Goal: Task Accomplishment & Management: Manage account settings

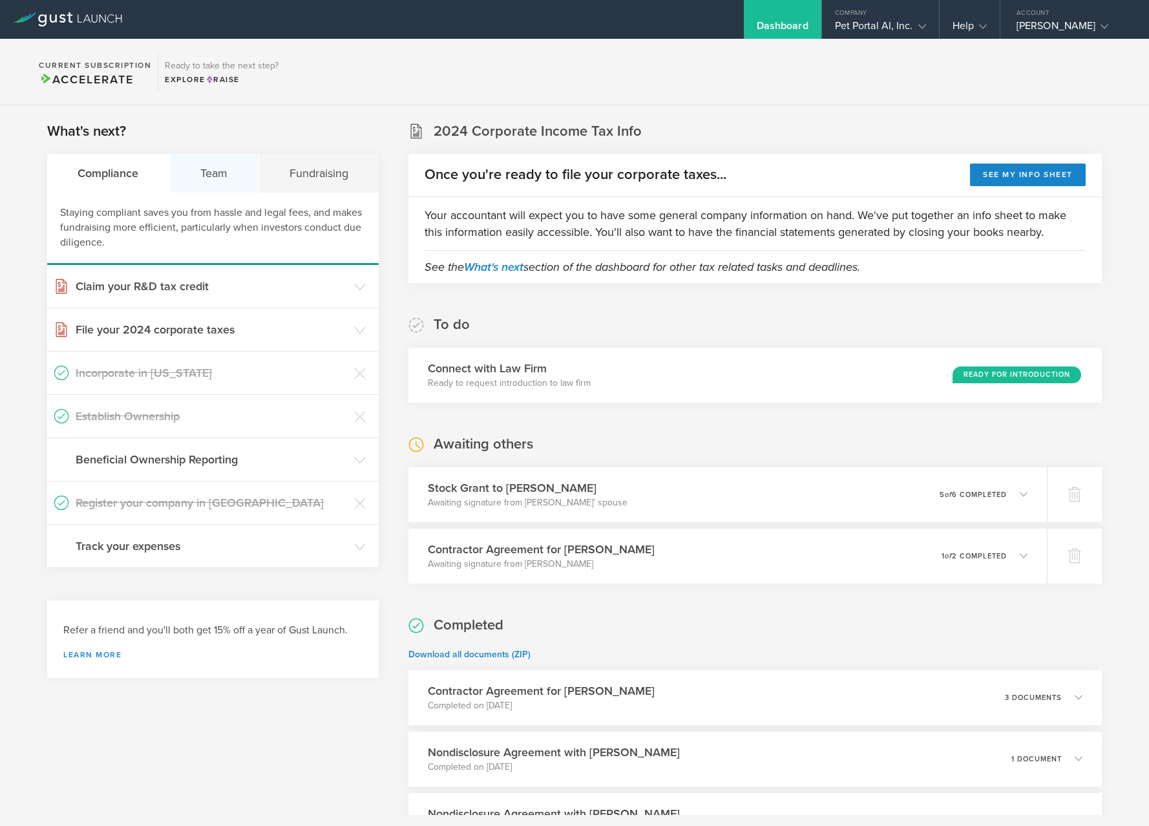
click at [213, 187] on div "Team" at bounding box center [214, 173] width 89 height 39
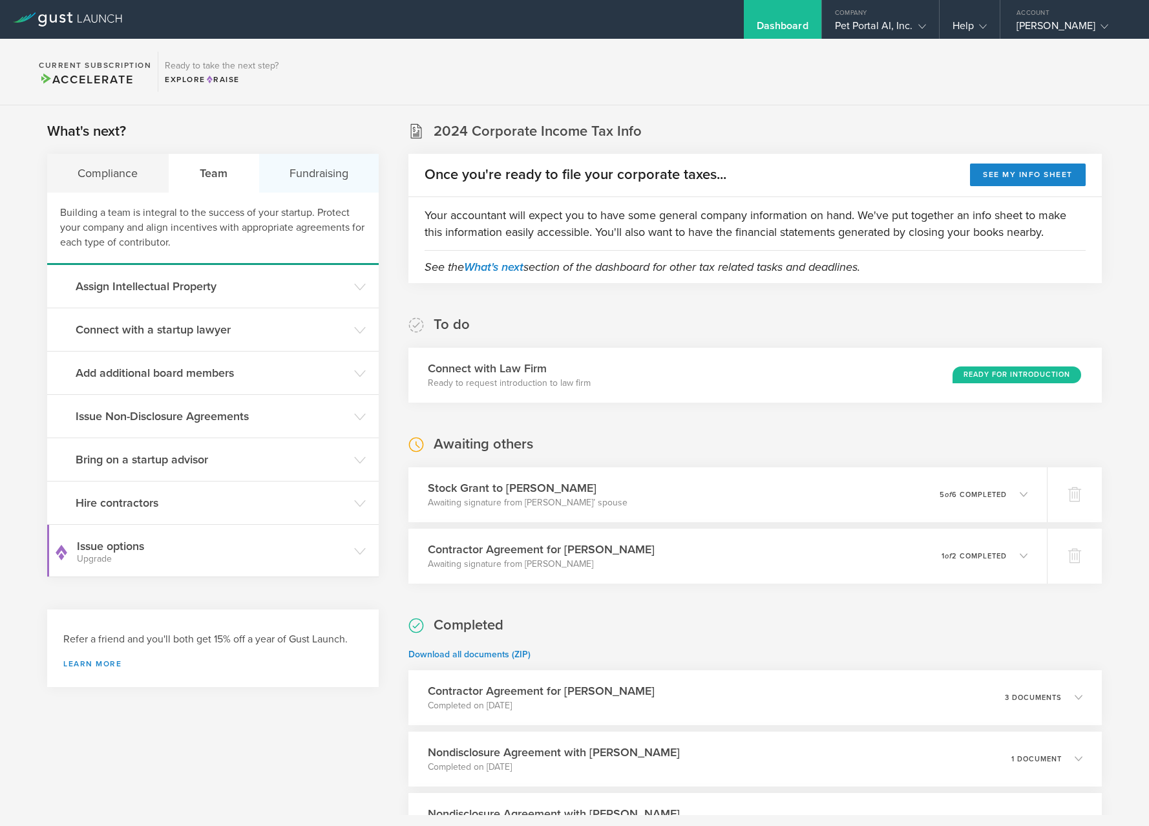
click at [339, 169] on div "Fundraising" at bounding box center [319, 173] width 120 height 39
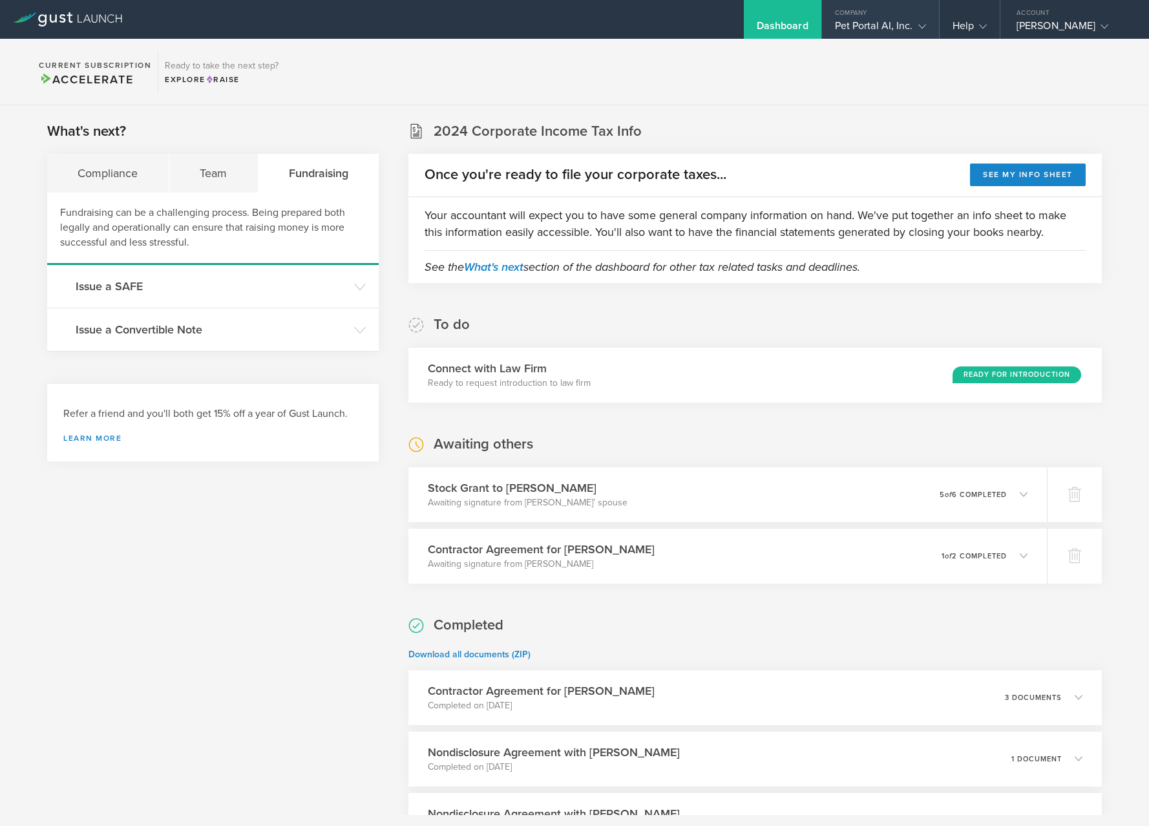
click at [870, 30] on div "Pet Portal AI, Inc." at bounding box center [880, 28] width 91 height 19
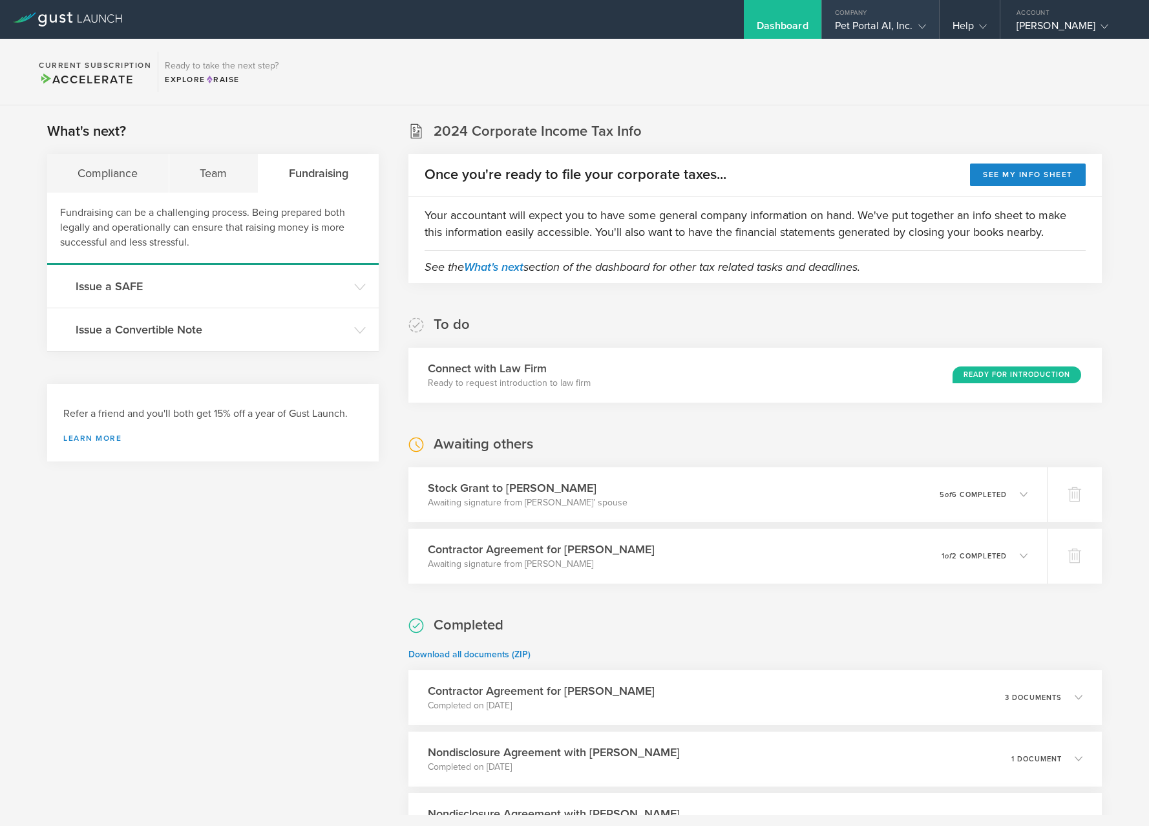
click at [870, 34] on div "Pet Portal AI, Inc." at bounding box center [880, 28] width 91 height 19
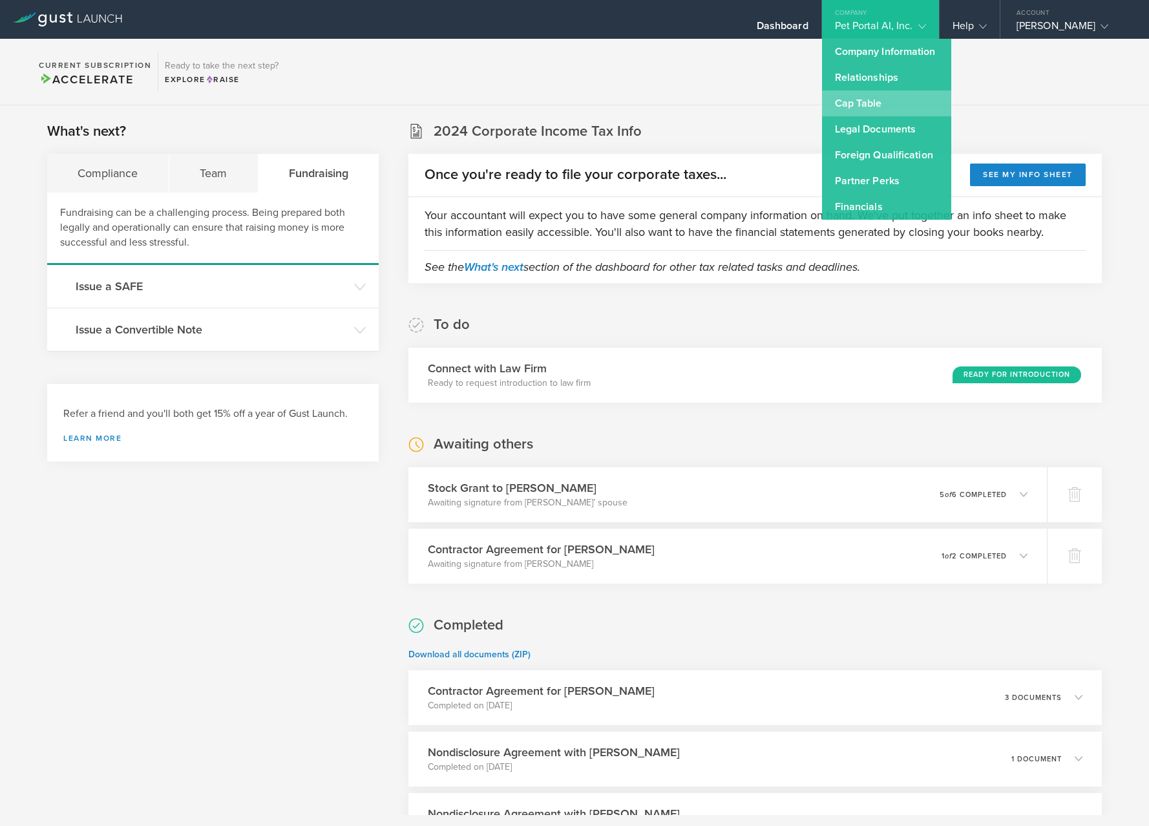
click at [898, 90] on link "Cap Table" at bounding box center [886, 103] width 129 height 26
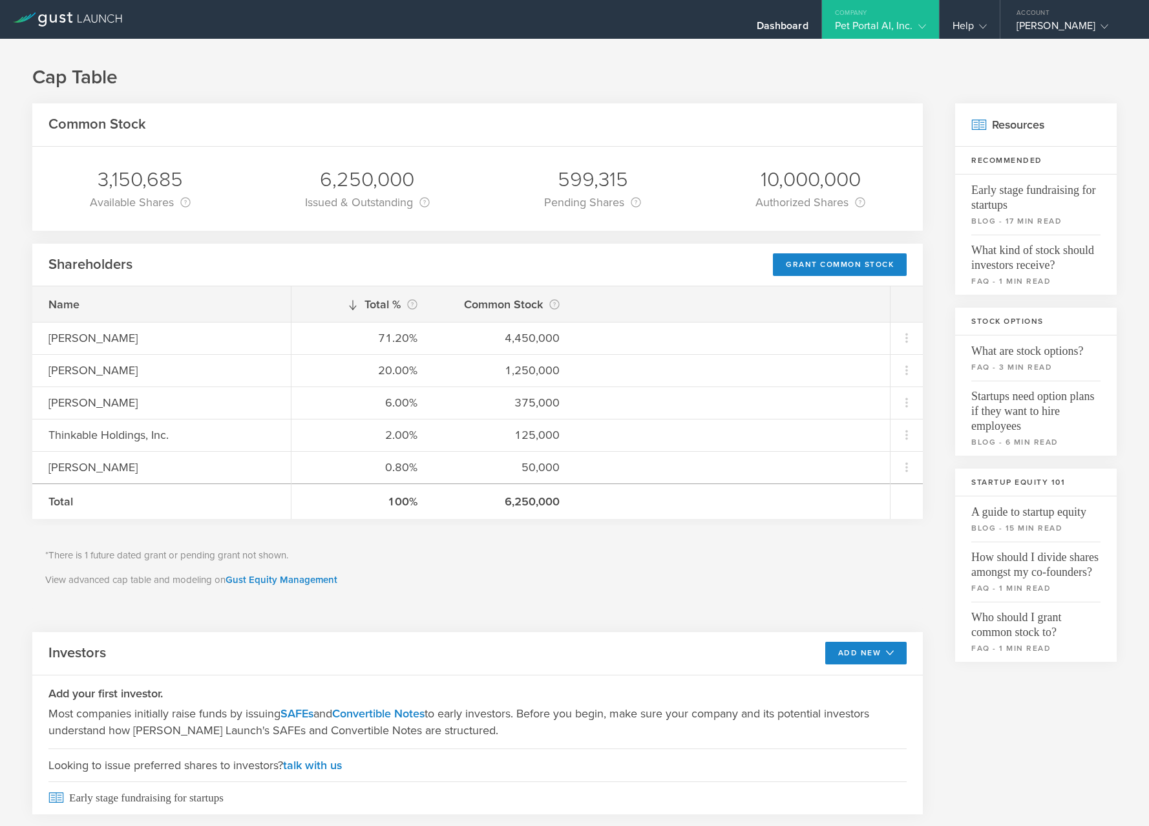
click at [56, 10] on link at bounding box center [67, 11] width 109 height 13
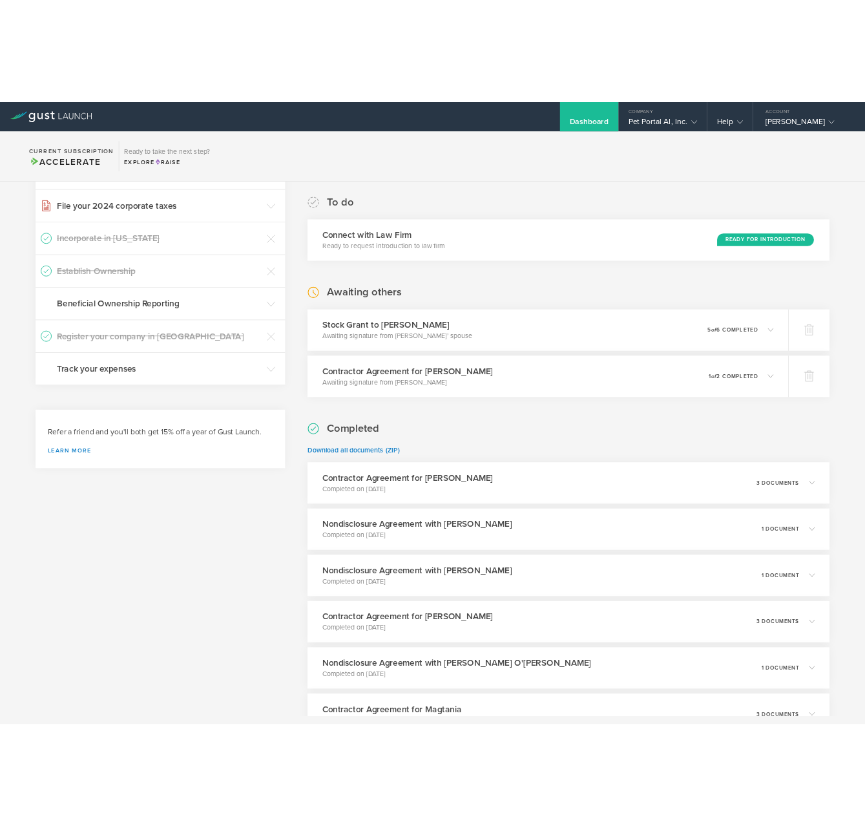
scroll to position [258, 0]
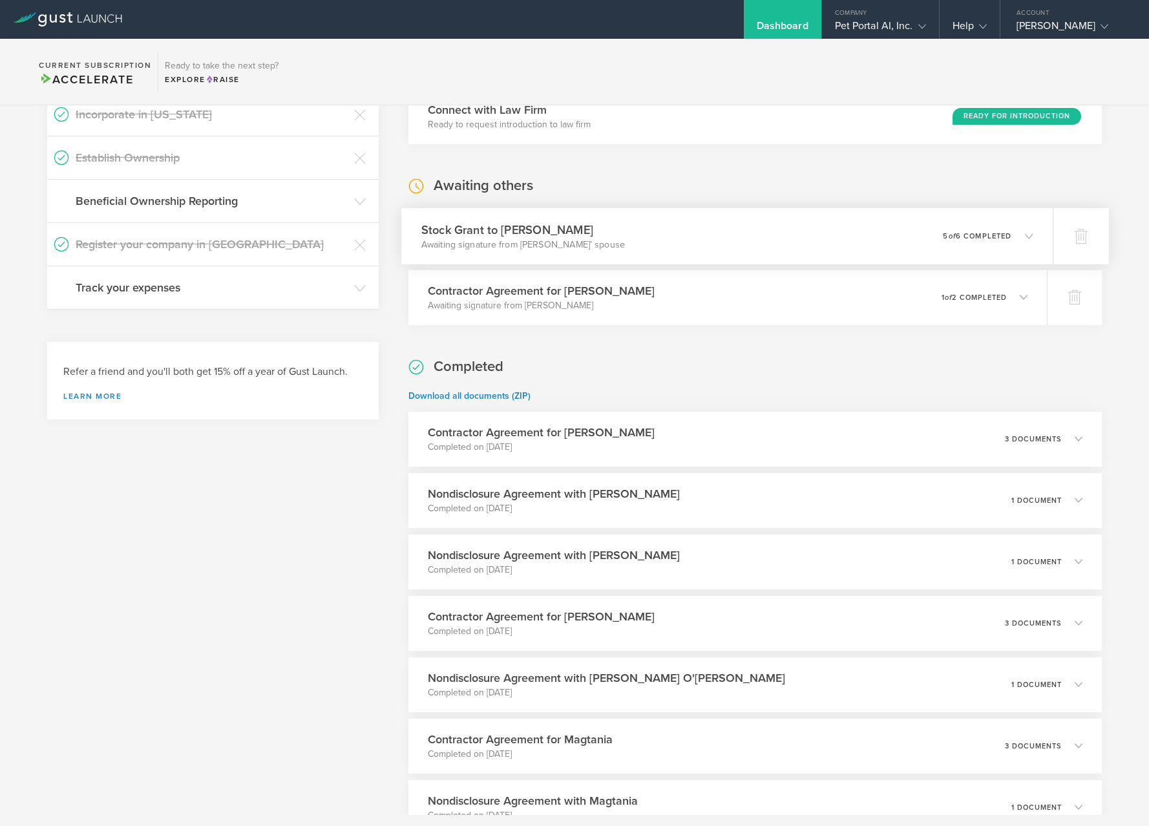
click at [875, 243] on div "Stock Grant to [PERSON_NAME] Awaiting signature from [PERSON_NAME]’ spouse 0 un…" at bounding box center [727, 236] width 651 height 56
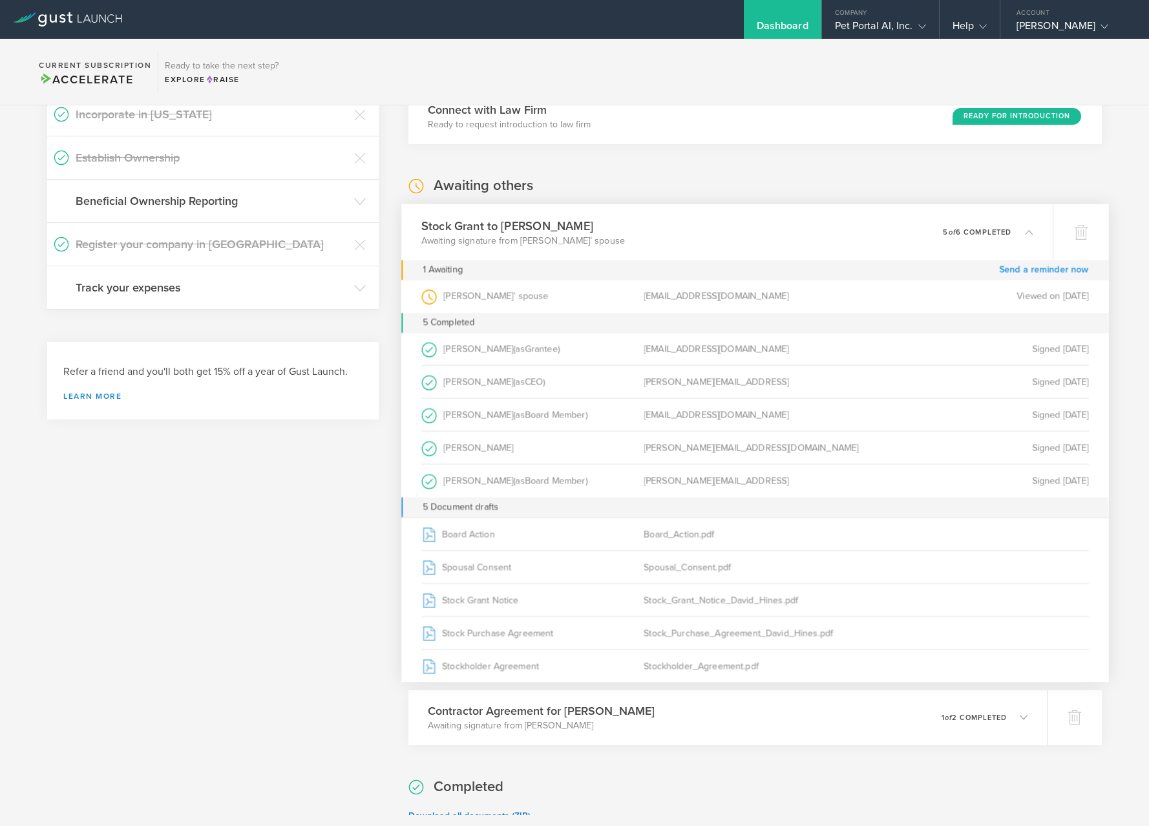
click at [1036, 270] on link "Send a reminder now" at bounding box center [1044, 270] width 90 height 20
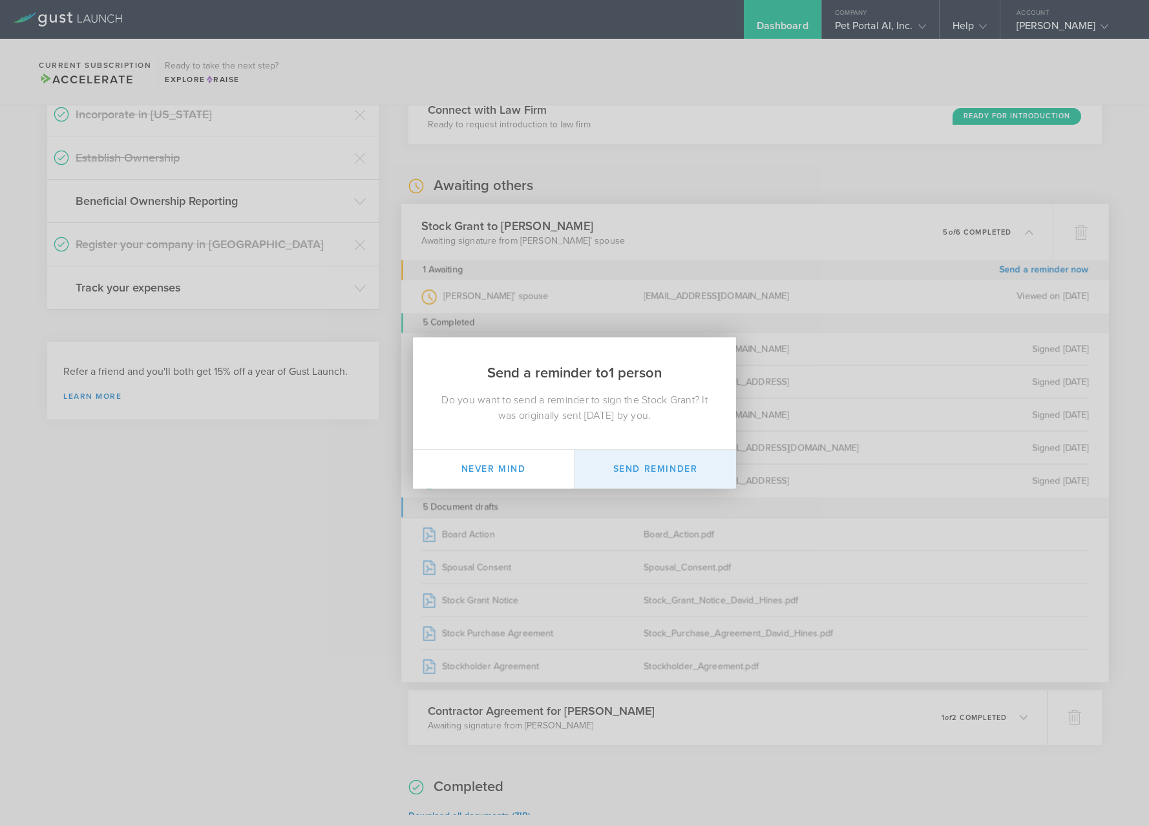
click at [607, 467] on button "Send Reminder" at bounding box center [655, 469] width 162 height 39
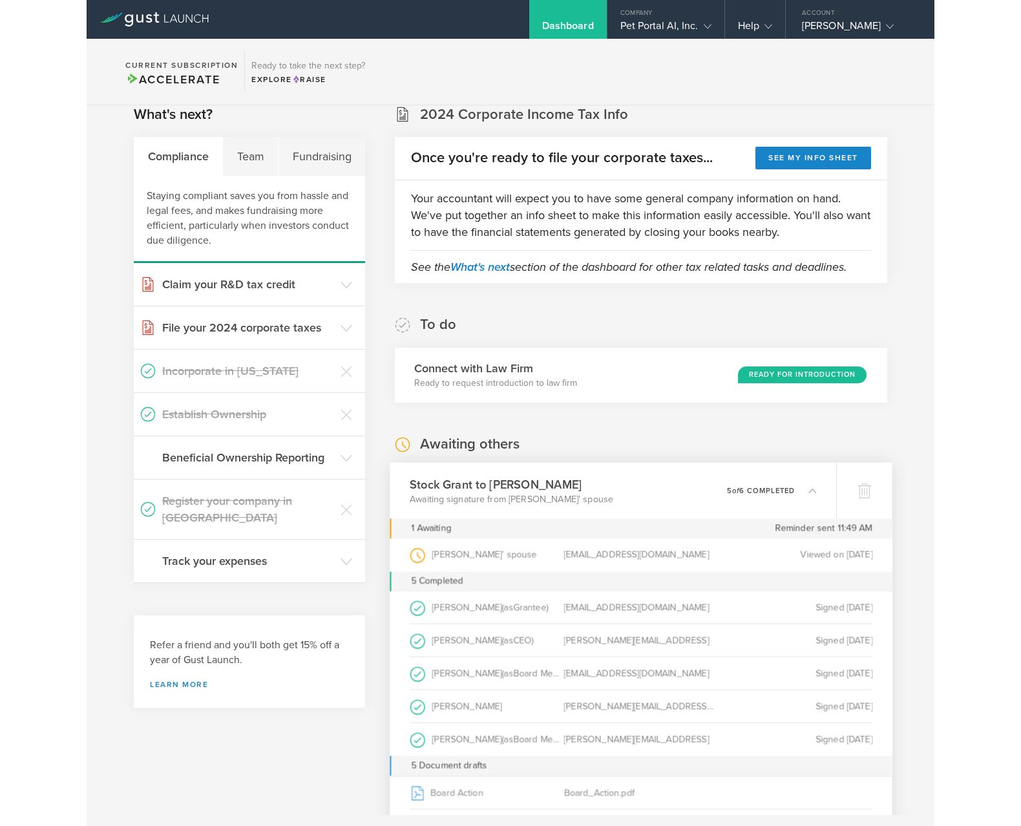
scroll to position [0, 0]
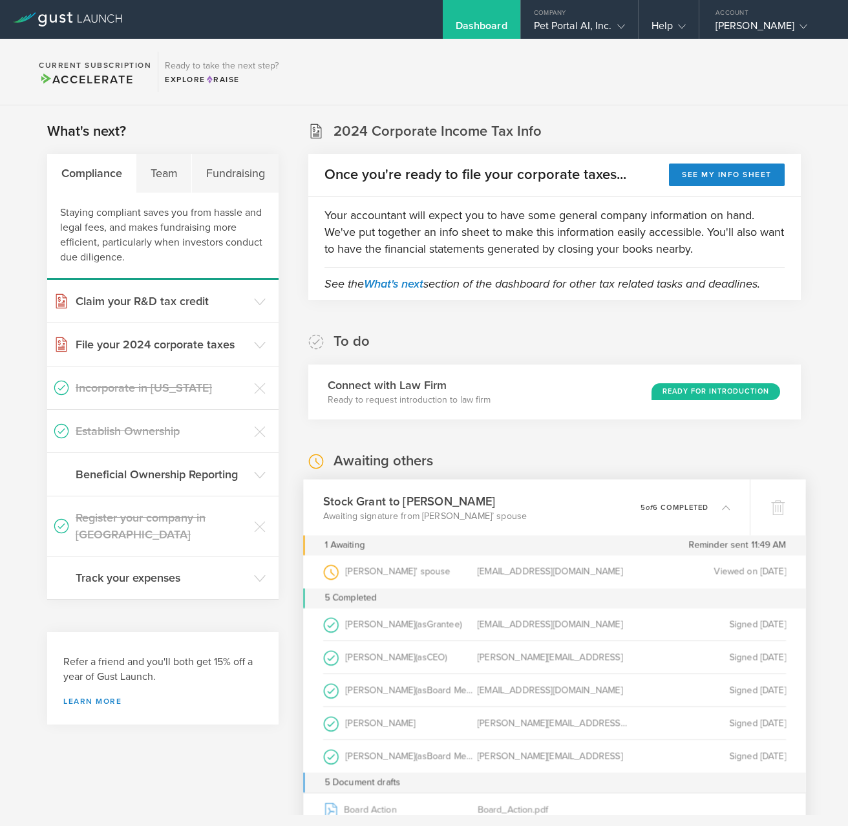
click at [556, 41] on section "Current Subscription Accelerate Ready to take the next step? Explore Raise" at bounding box center [424, 72] width 848 height 67
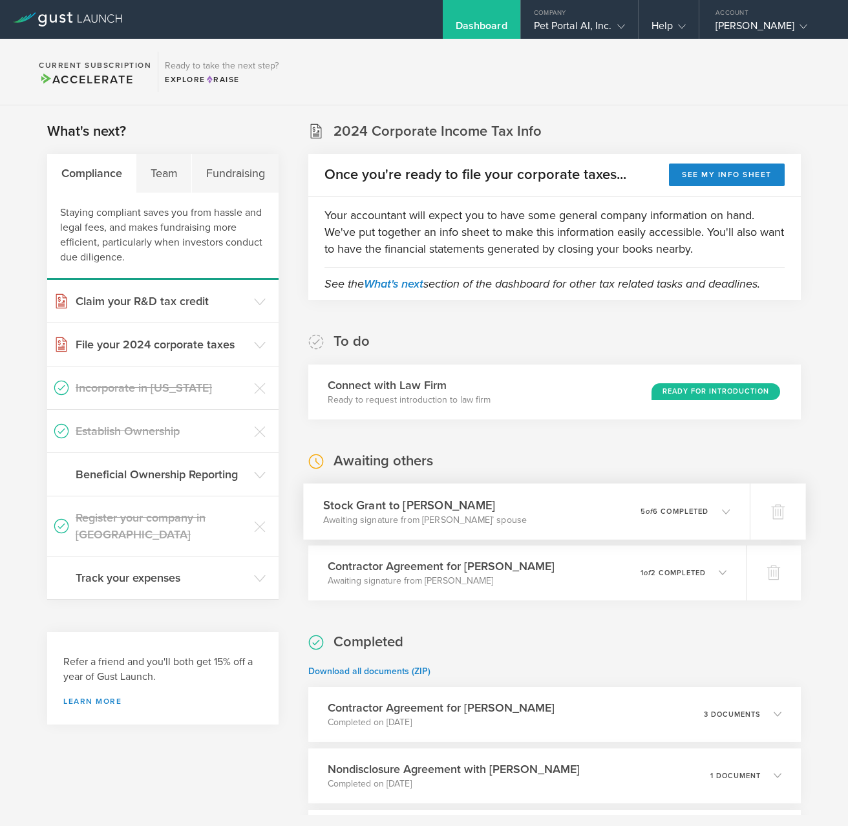
click at [611, 520] on div "Stock Grant to [PERSON_NAME] Awaiting signature from [PERSON_NAME]’ spouse 0 un…" at bounding box center [526, 511] width 446 height 56
